Goal: Participate in discussion: Engage in conversation with other users on a specific topic

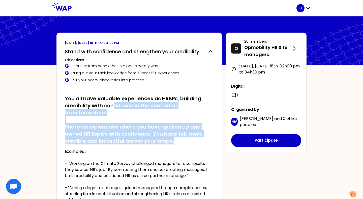
drag, startPoint x: 176, startPoint y: 141, endPoint x: 113, endPoint y: 108, distance: 71.3
click at [113, 108] on h2 "You all have valuable experiences as HRBPs, building credibility with confidenc…" at bounding box center [139, 119] width 149 height 49
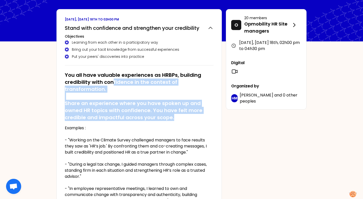
scroll to position [40, 0]
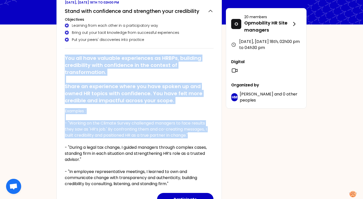
drag, startPoint x: 195, startPoint y: 136, endPoint x: 65, endPoint y: 59, distance: 151.3
click at [65, 59] on div "You all have valuable experiences as HRBPs, building credibility with confidenc…" at bounding box center [139, 118] width 149 height 136
copy div "You all have valuable experiences as HRBPs, building credibility with confidenc…"
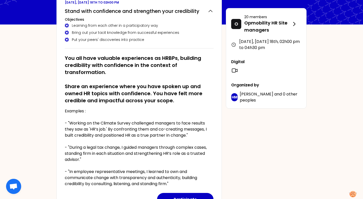
click at [160, 33] on div "Bring out your tacit knowledge from successful experiences" at bounding box center [139, 32] width 149 height 5
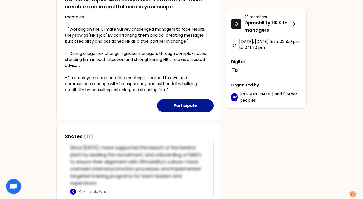
scroll to position [137, 0]
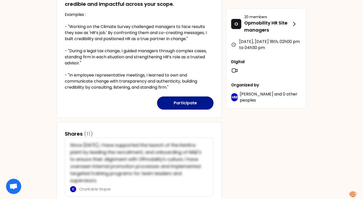
click at [188, 100] on button "Participate" at bounding box center [185, 102] width 57 height 13
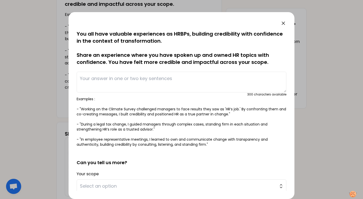
click at [179, 84] on textarea at bounding box center [182, 82] width 210 height 21
